Goal: Task Accomplishment & Management: Complete application form

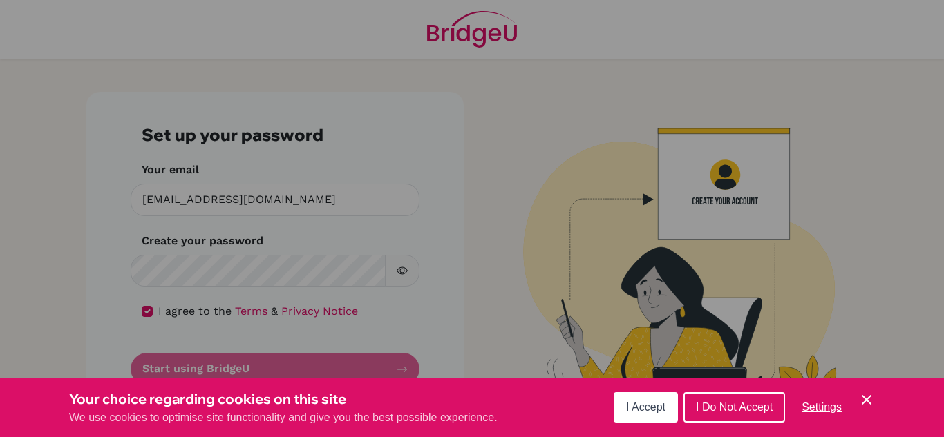
click at [629, 404] on span "I Accept" at bounding box center [645, 408] width 39 height 12
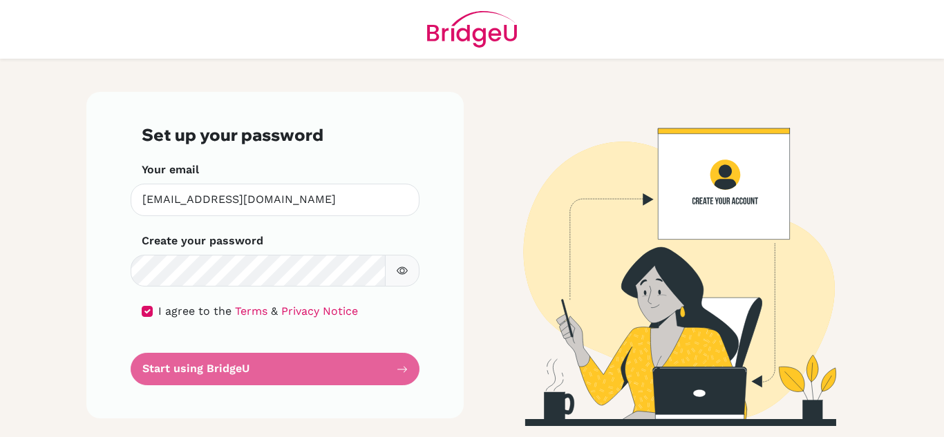
click at [404, 377] on form "Set up your password Your email widya.waty@integrated.ipeka.sch.id Invalid emai…" at bounding box center [275, 255] width 267 height 261
click at [144, 310] on input "checkbox" at bounding box center [147, 311] width 11 height 11
checkbox input "true"
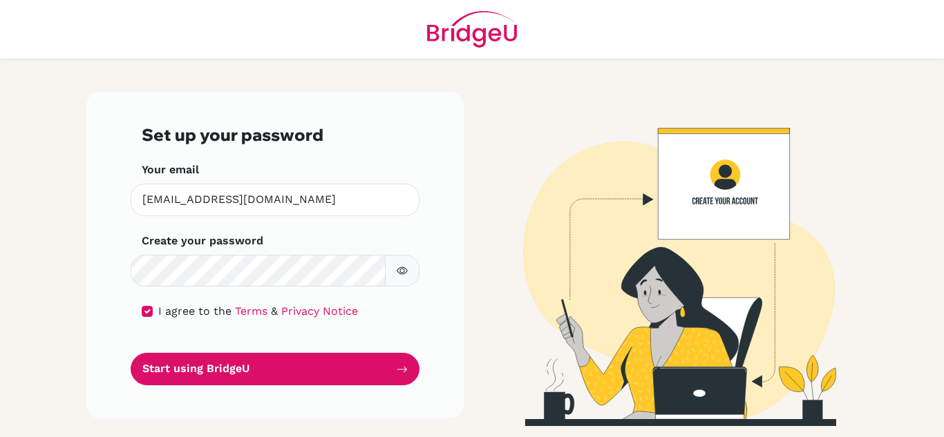
click at [400, 270] on icon "button" at bounding box center [402, 270] width 11 height 11
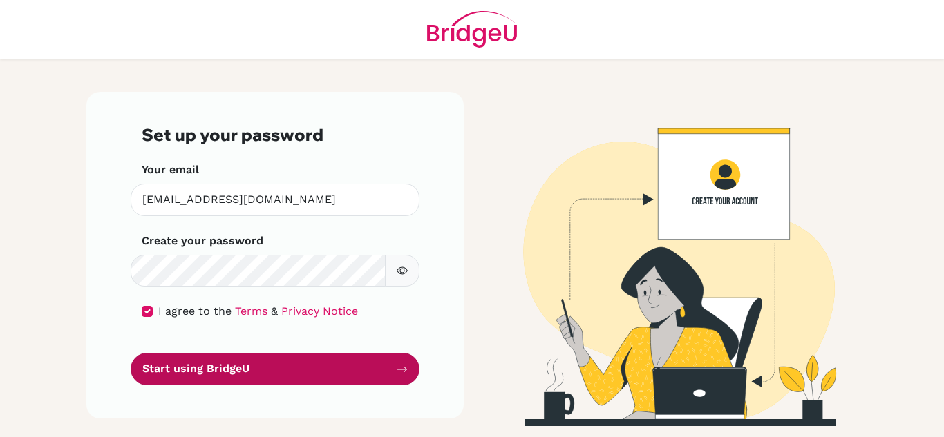
click at [409, 366] on button "Start using BridgeU" at bounding box center [275, 369] width 289 height 32
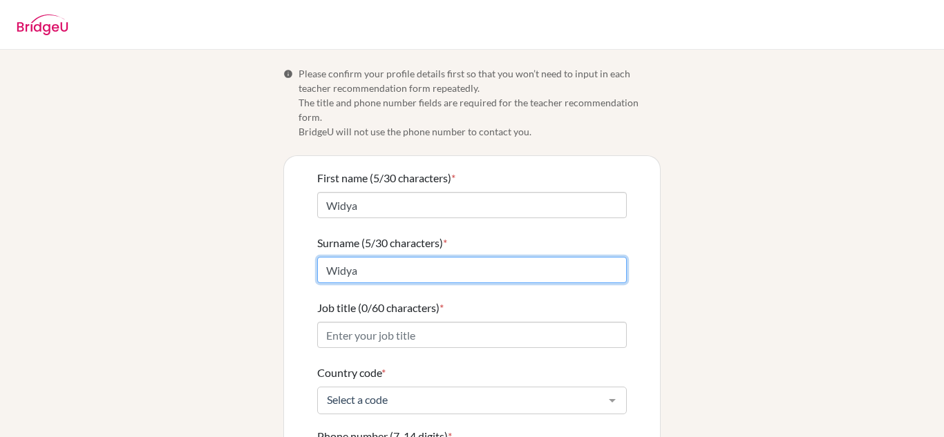
click at [381, 260] on input "Widya" at bounding box center [472, 270] width 310 height 26
type input "Widyawaty"
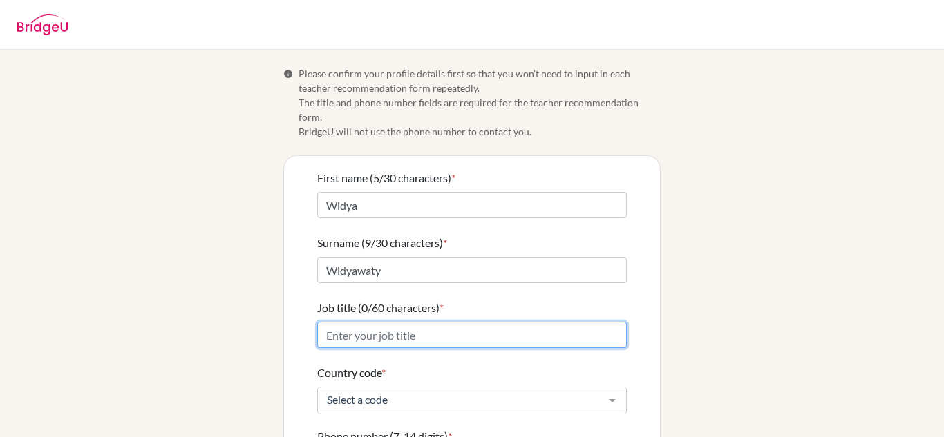
click at [381, 325] on input "Job title (0/60 characters) *" at bounding box center [472, 335] width 310 height 26
type input "Mathematics teachers and Group Leader"
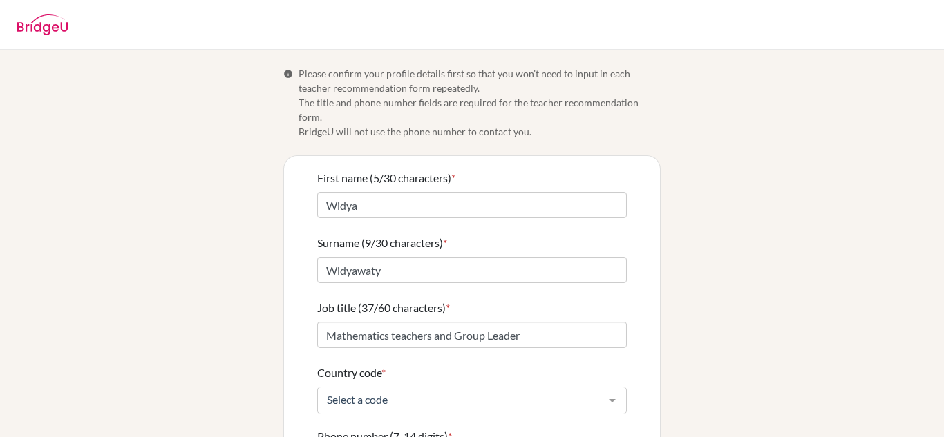
click at [603, 388] on div at bounding box center [613, 401] width 28 height 26
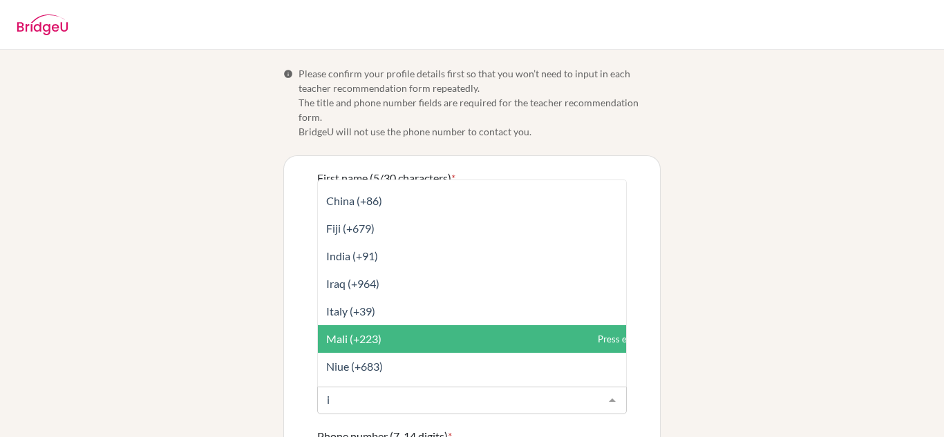
scroll to position [15, 0]
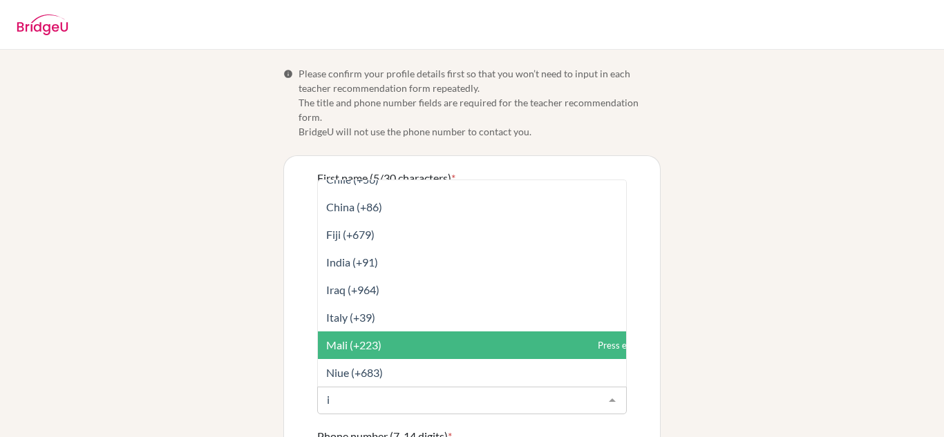
type input "i"
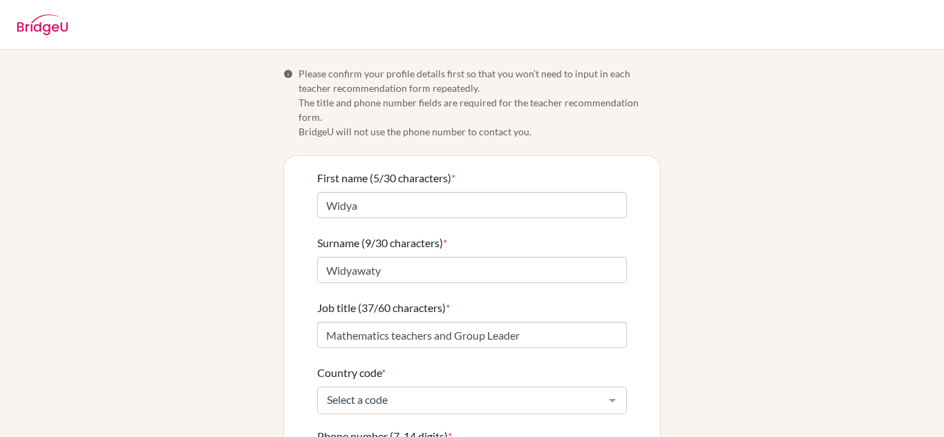
click at [672, 326] on div "Info Please confirm your profile details first so that you won’t need to input …" at bounding box center [472, 340] width 788 height 549
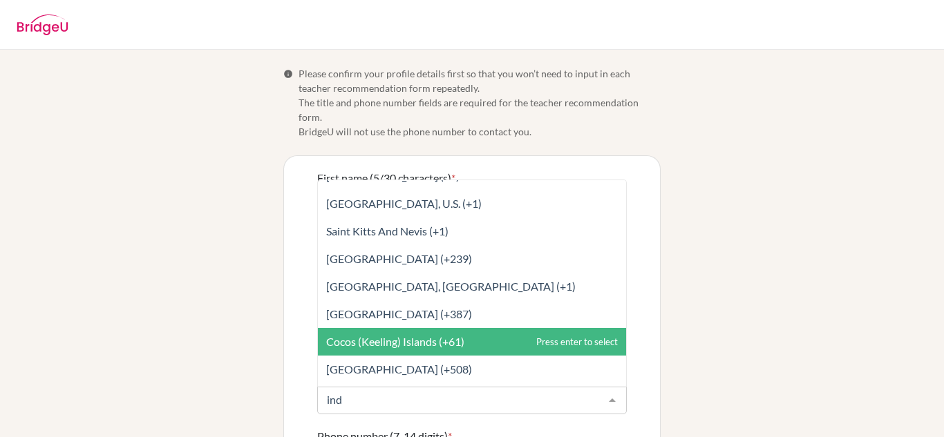
scroll to position [0, 0]
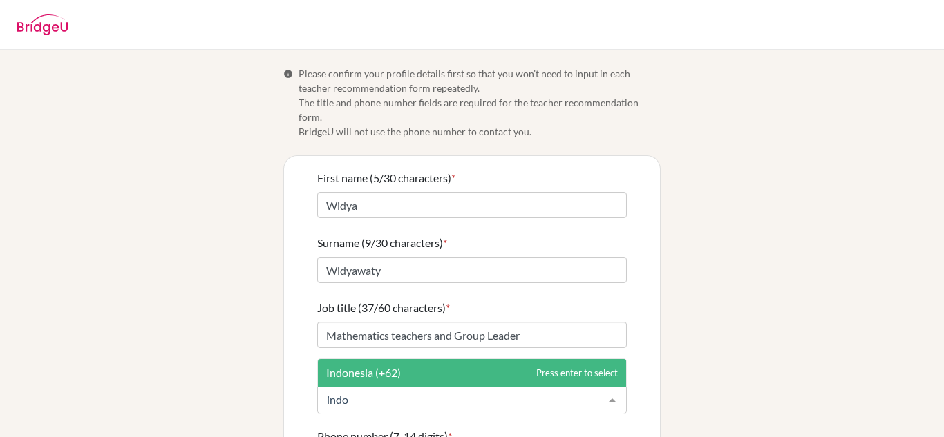
type input "indon"
click at [378, 366] on span "Indonesia (+62)" at bounding box center [363, 372] width 75 height 13
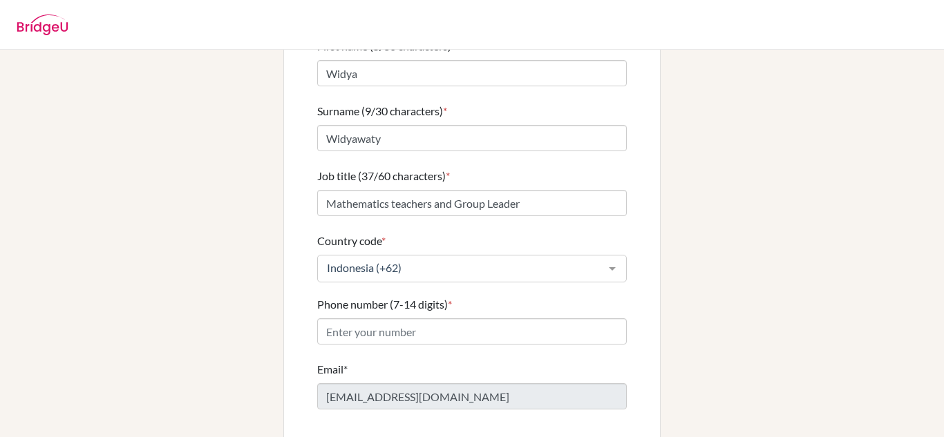
scroll to position [180, 0]
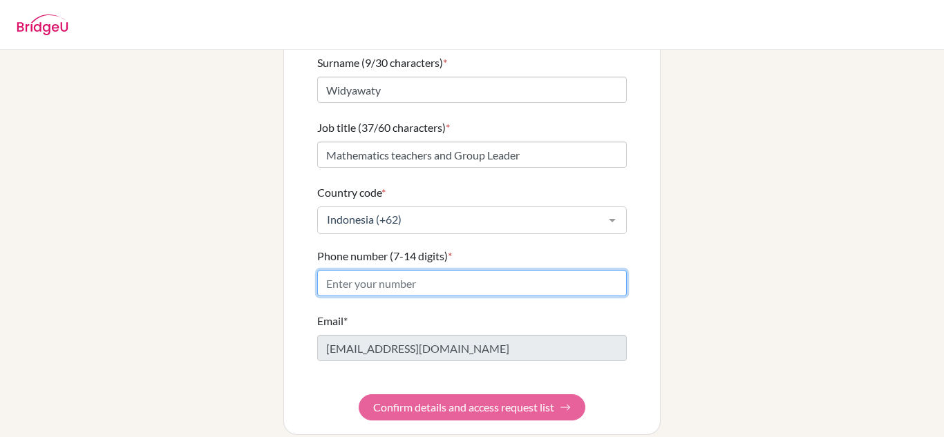
click at [423, 270] on input "Phone number (7-14 digits) *" at bounding box center [472, 283] width 310 height 26
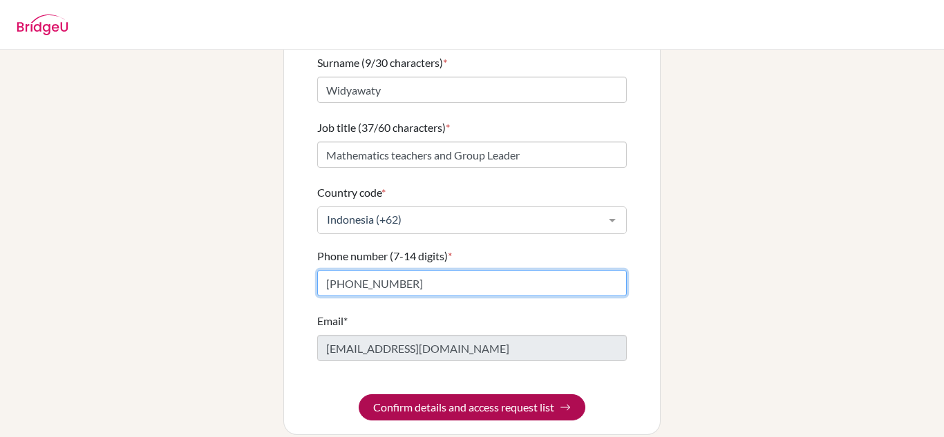
type input "+6285880804119"
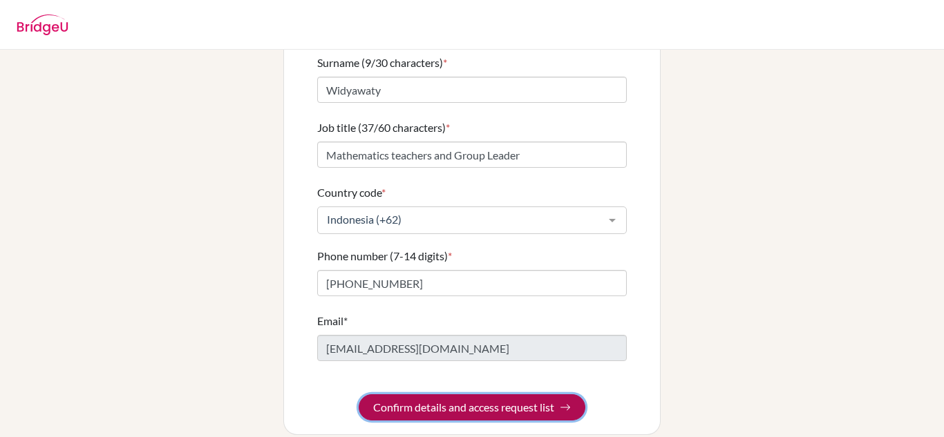
click at [560, 402] on img "submit" at bounding box center [565, 407] width 11 height 11
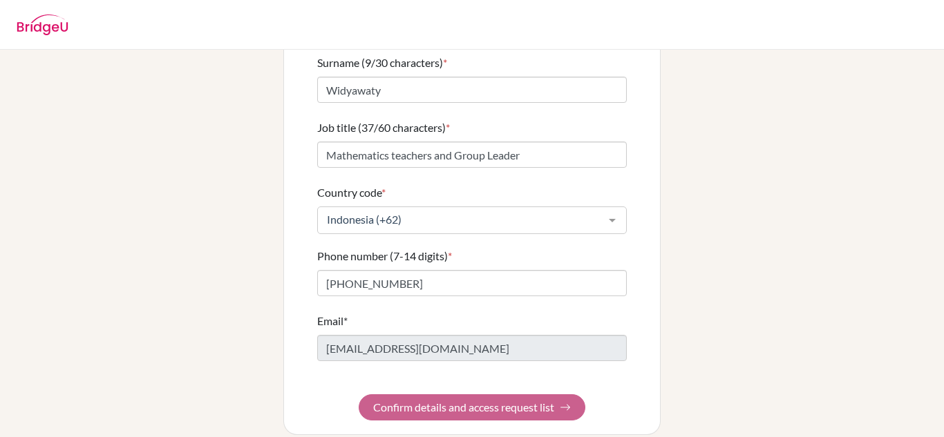
scroll to position [0, 0]
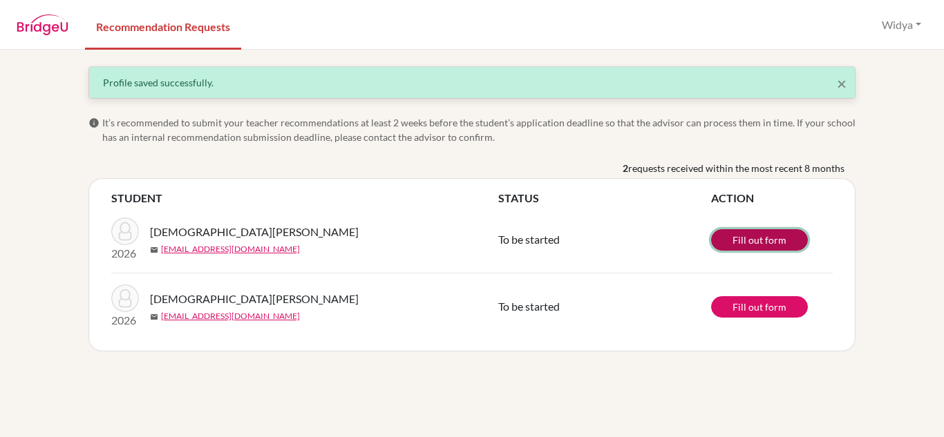
click at [766, 243] on link "Fill out form" at bounding box center [759, 239] width 97 height 21
